Goal: Task Accomplishment & Management: Complete application form

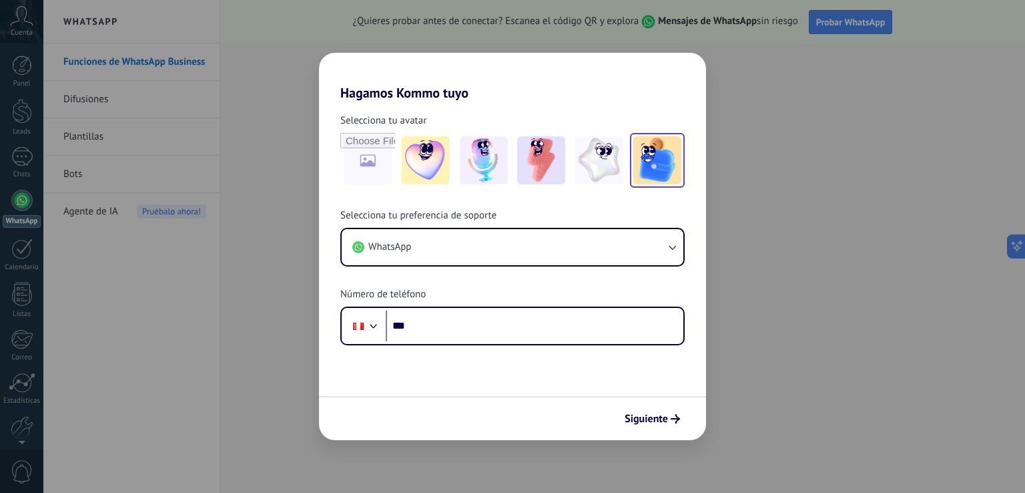
click at [662, 160] on img at bounding box center [657, 160] width 48 height 48
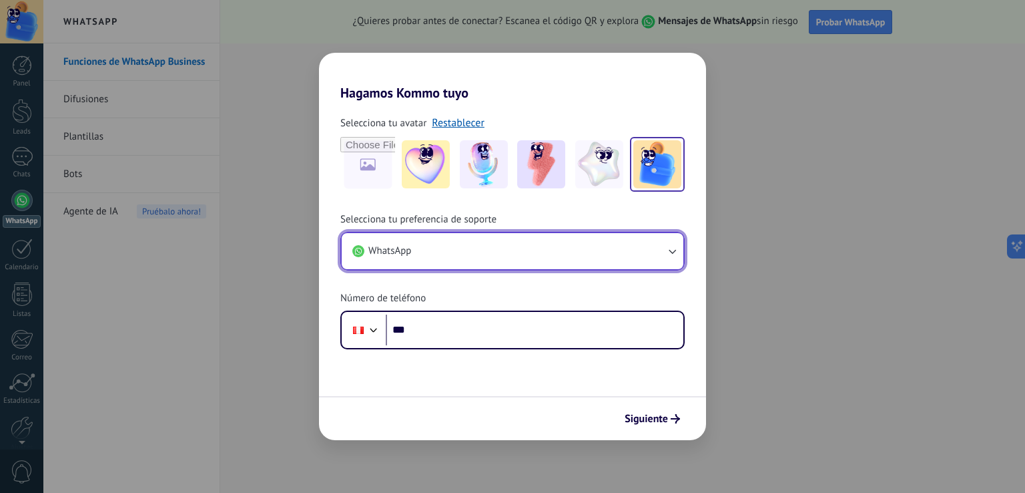
click at [478, 248] on button "WhatsApp" at bounding box center [513, 251] width 342 height 36
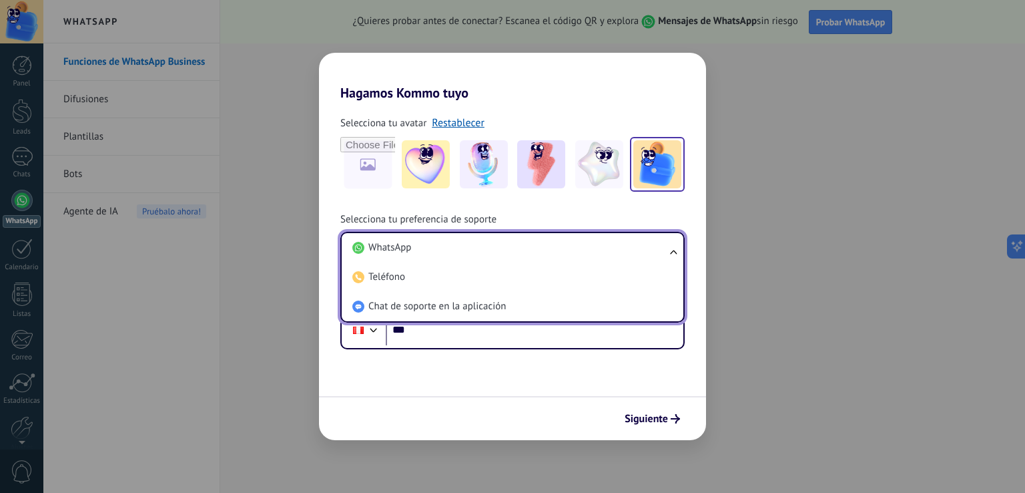
click at [478, 248] on li "WhatsApp" at bounding box center [510, 247] width 326 height 29
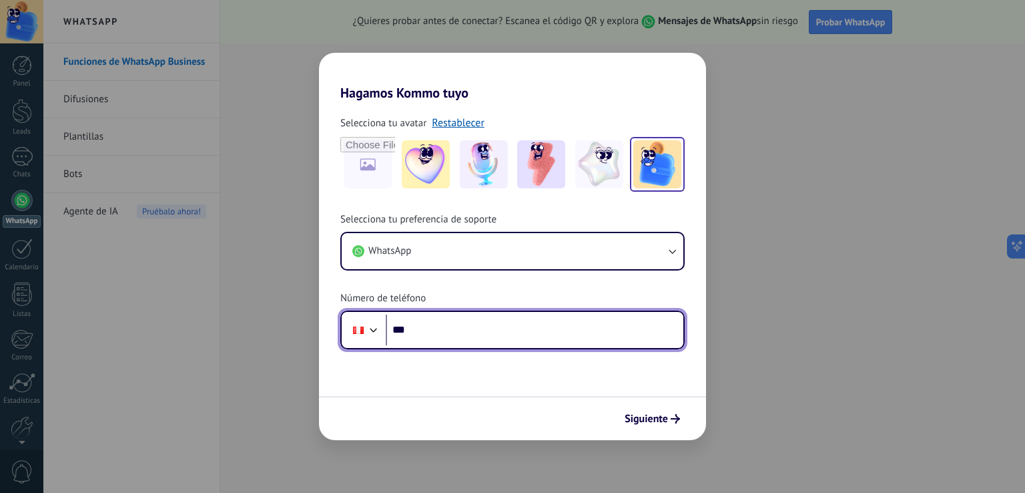
click at [473, 324] on input "***" at bounding box center [535, 329] width 298 height 31
type input "**********"
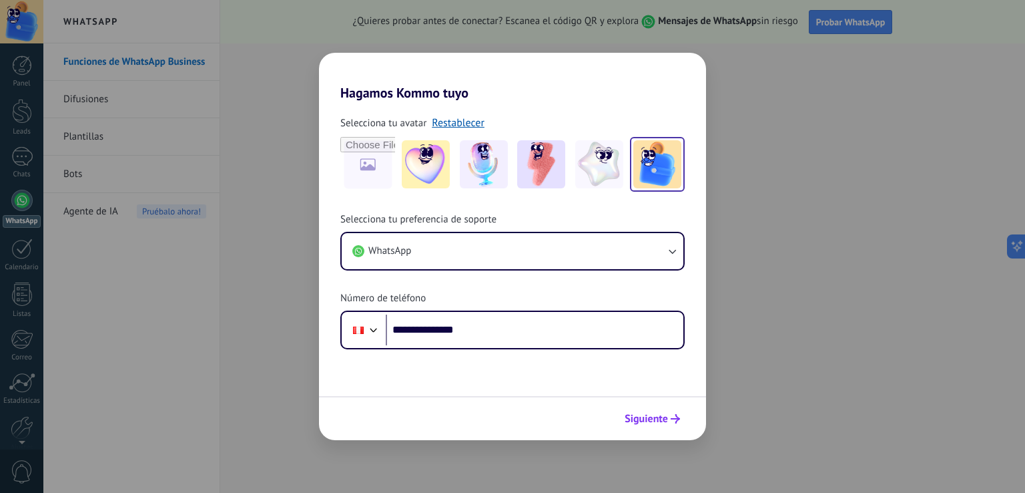
click at [659, 417] on span "Siguiente" at bounding box center [646, 418] width 43 height 9
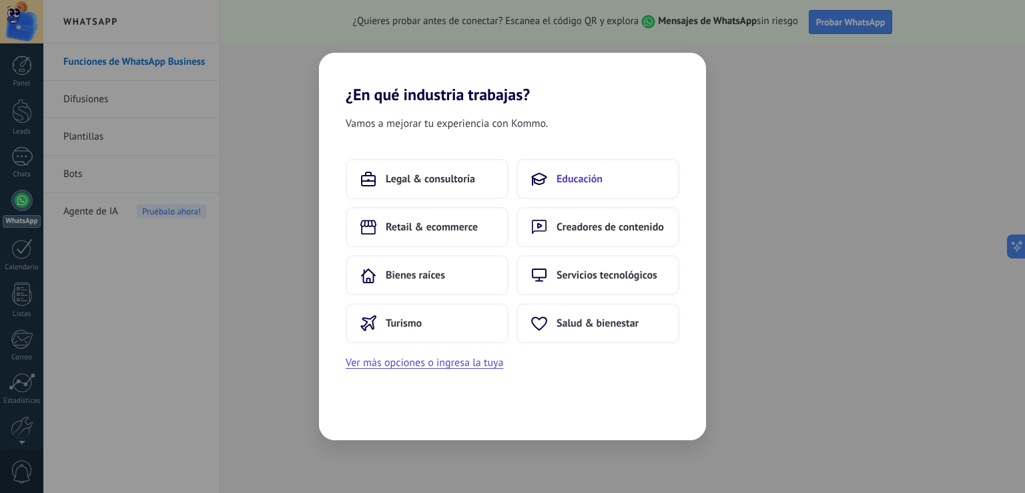
click at [561, 191] on button "Educación" at bounding box center [598, 179] width 163 height 40
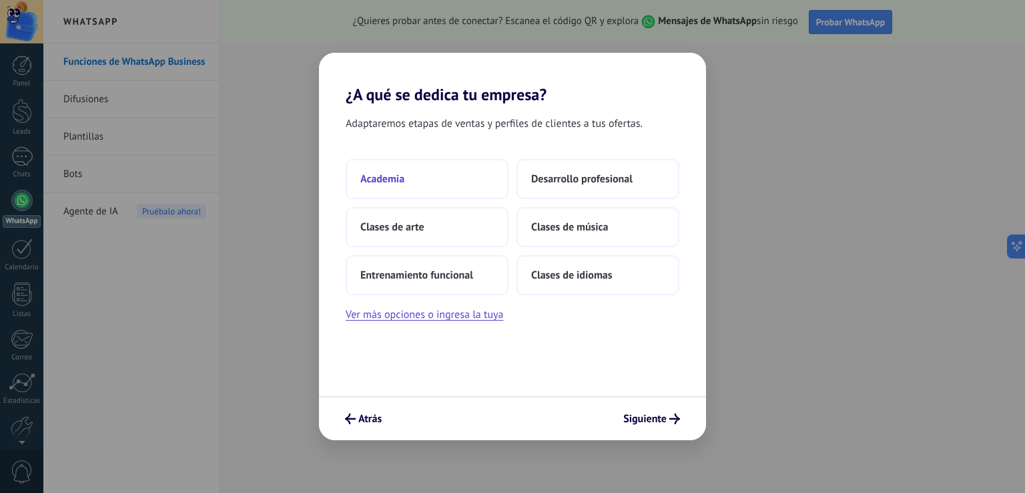
click at [454, 188] on button "Academia" at bounding box center [427, 179] width 163 height 40
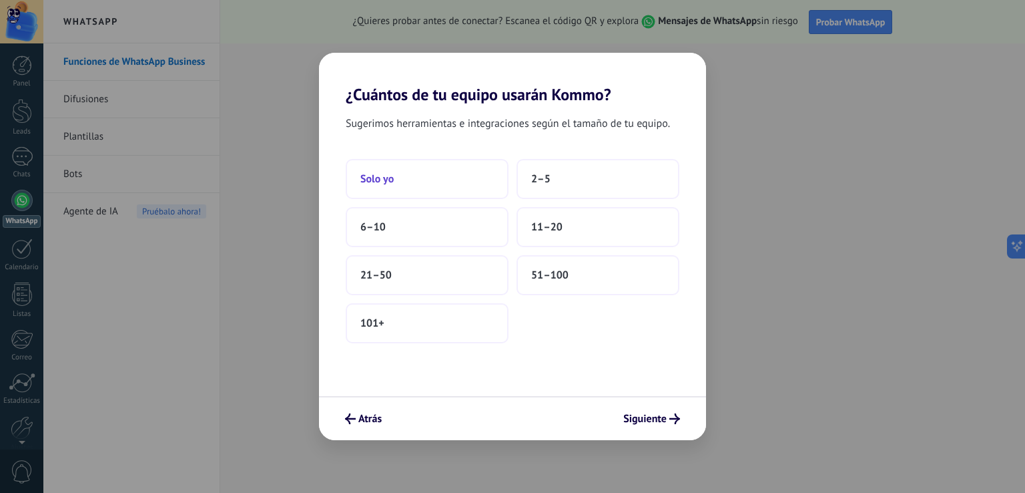
click at [465, 190] on button "Solo yo" at bounding box center [427, 179] width 163 height 40
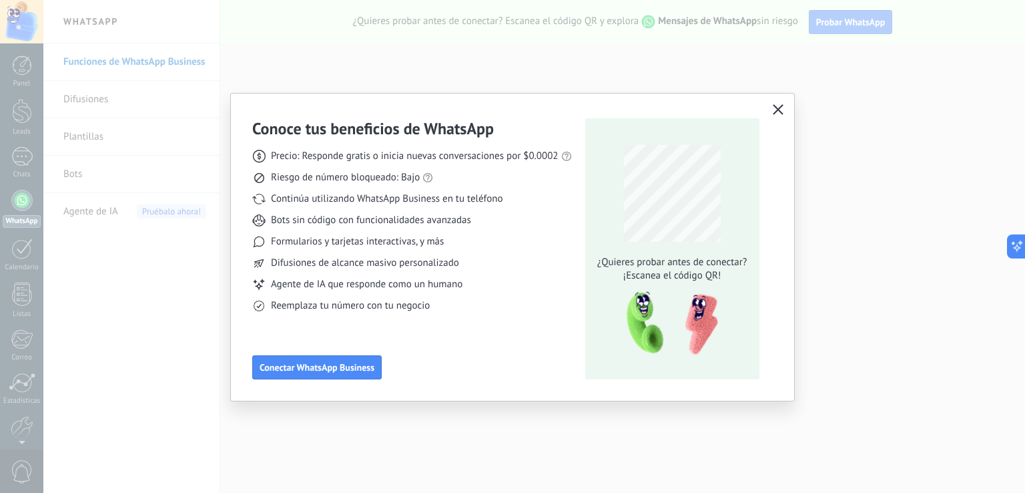
click at [780, 108] on icon "button" at bounding box center [778, 109] width 11 height 11
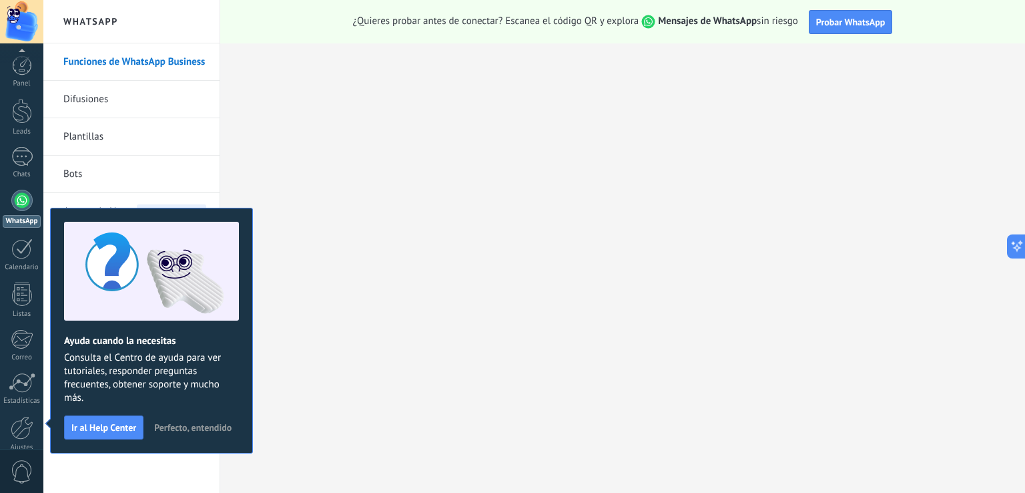
scroll to position [62, 0]
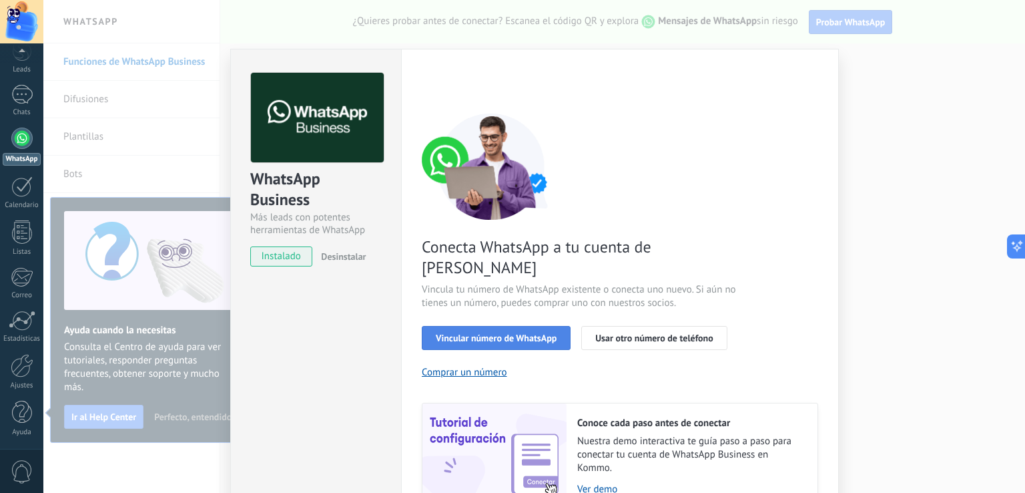
click at [518, 333] on span "Vincular número de WhatsApp" at bounding box center [496, 337] width 121 height 9
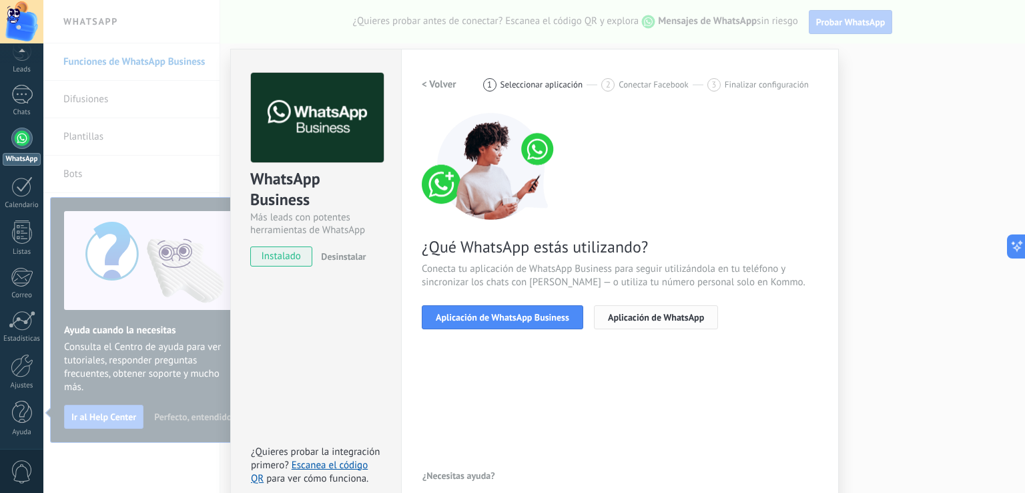
click at [611, 322] on button "Aplicación de WhatsApp" at bounding box center [656, 317] width 124 height 24
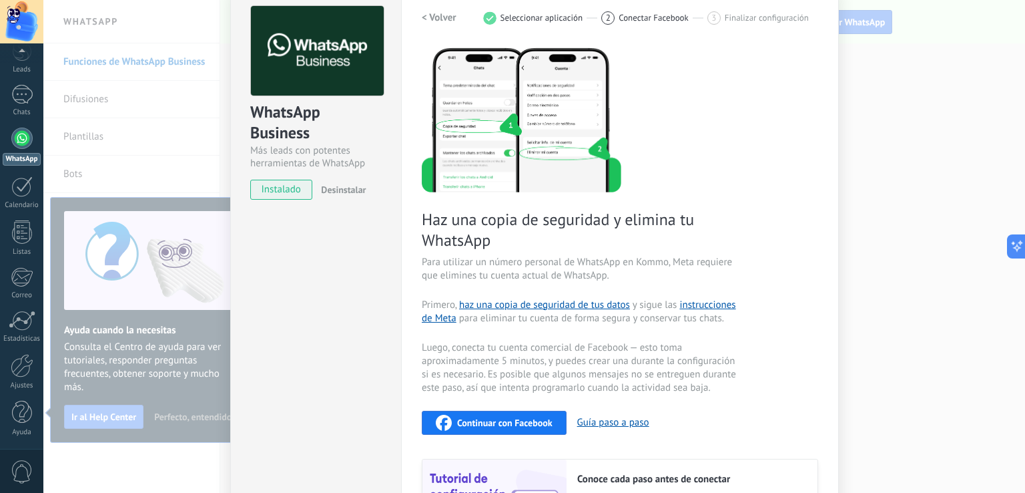
scroll to position [198, 0]
